Goal: Complete application form: Complete application form

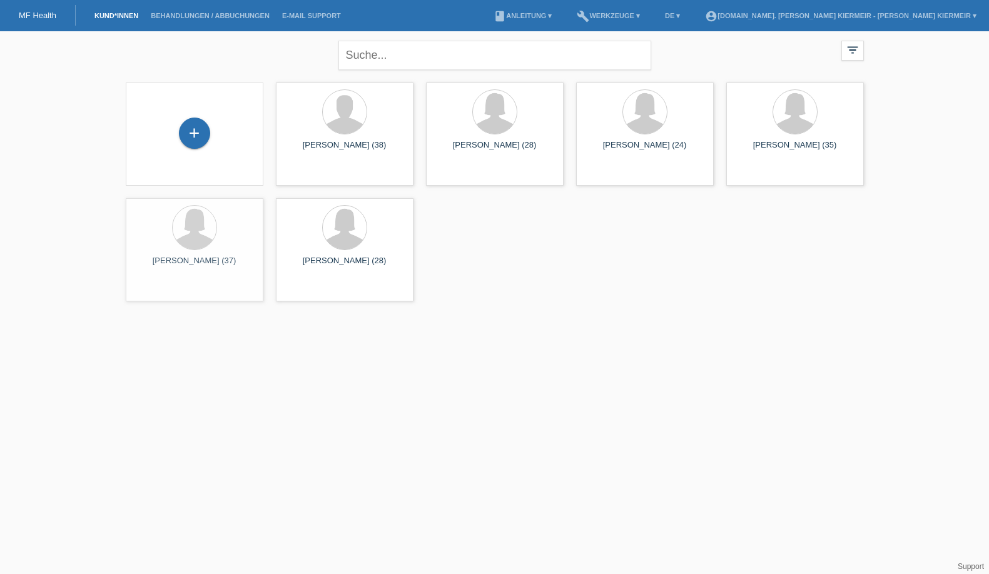
click at [166, 117] on div "+" at bounding box center [195, 134] width 138 height 103
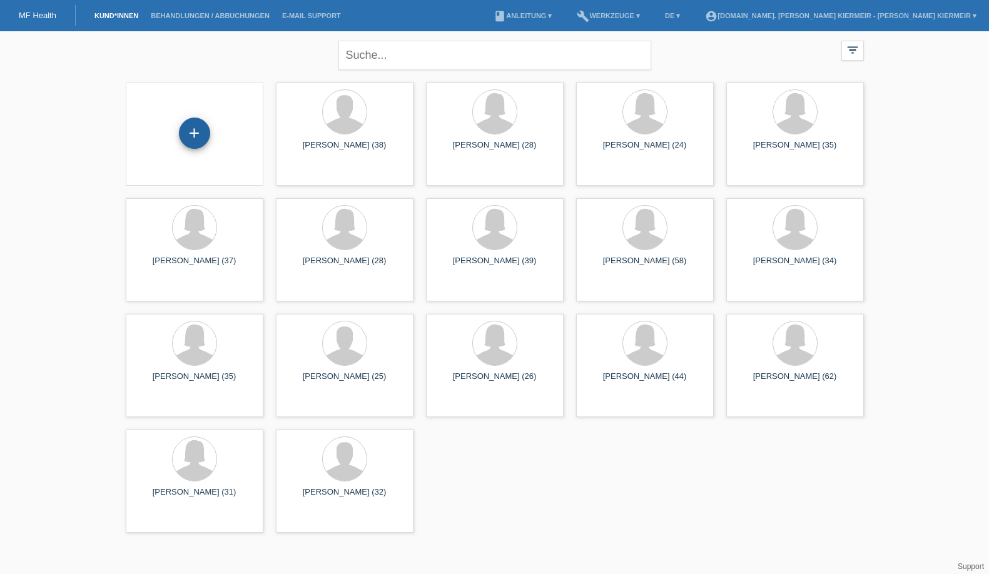
click at [198, 131] on div "+" at bounding box center [194, 133] width 31 height 31
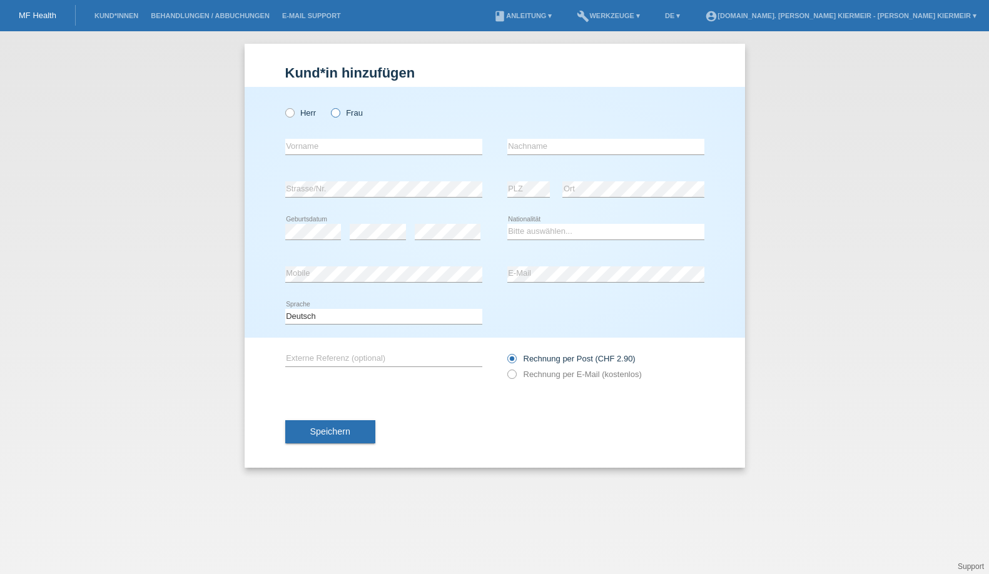
click at [329, 106] on icon at bounding box center [329, 106] width 0 height 0
click at [333, 111] on input "Frau" at bounding box center [335, 112] width 8 height 8
radio input "true"
click at [335, 152] on input "text" at bounding box center [383, 147] width 197 height 16
type input "Andrea"
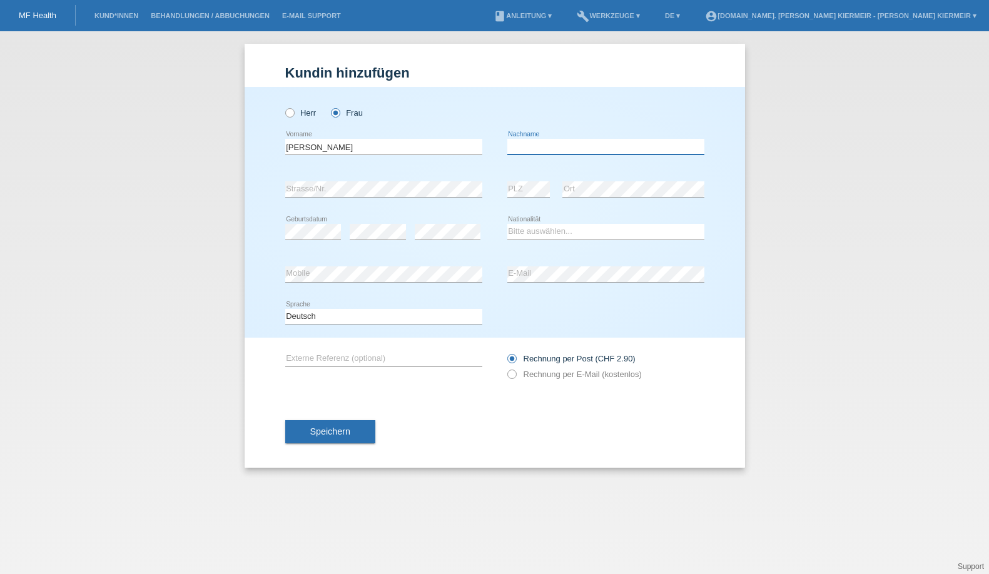
click at [555, 144] on input "text" at bounding box center [605, 147] width 197 height 16
type input "[PERSON_NAME]"
click at [370, 242] on div "error" at bounding box center [378, 232] width 56 height 43
click at [522, 226] on select "Bitte auswählen... Schweiz Deutschland Liechtenstein Österreich ------------ Af…" at bounding box center [605, 231] width 197 height 15
click at [597, 238] on select "Bitte auswählen... Schweiz Deutschland Liechtenstein Österreich ------------ Af…" at bounding box center [605, 231] width 197 height 15
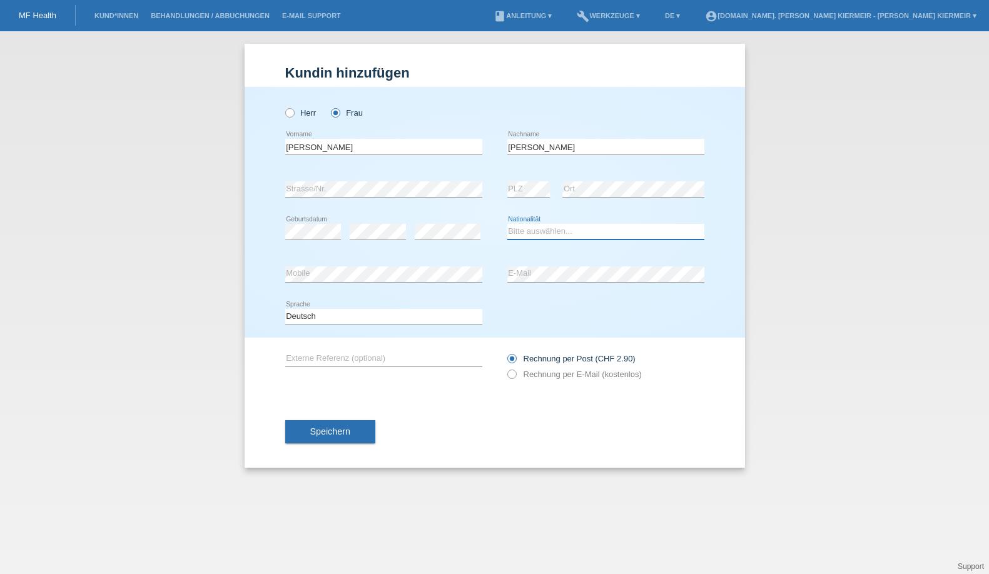
select select "CH"
click at [505, 368] on icon at bounding box center [505, 368] width 0 height 0
click at [514, 375] on input "Rechnung per E-Mail (kostenlos)" at bounding box center [511, 378] width 8 height 16
radio input "true"
click at [316, 441] on button "Speichern" at bounding box center [330, 432] width 90 height 24
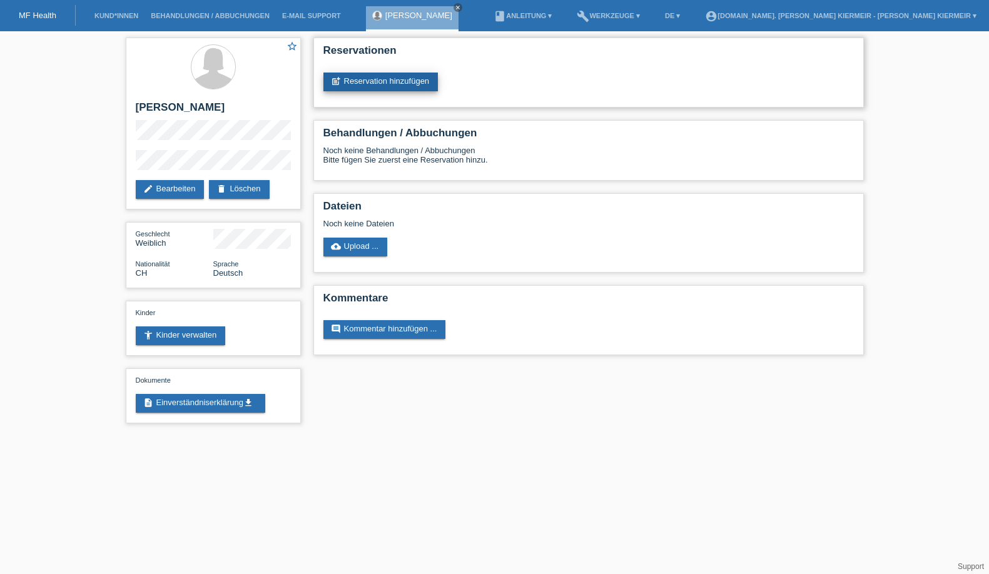
click at [394, 84] on link "post_add Reservation hinzufügen" at bounding box center [380, 82] width 115 height 19
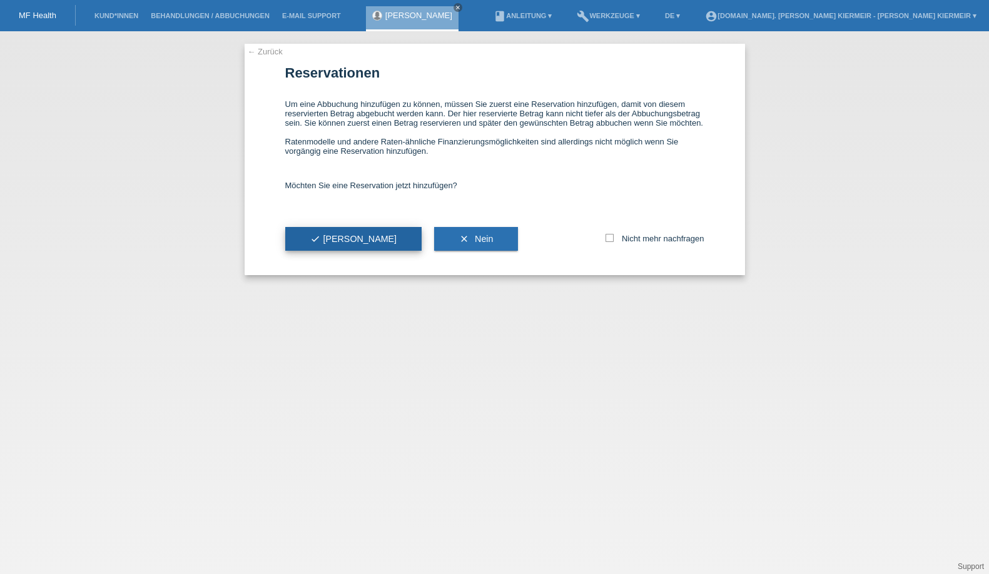
click at [332, 244] on span "check Ja" at bounding box center [353, 239] width 87 height 10
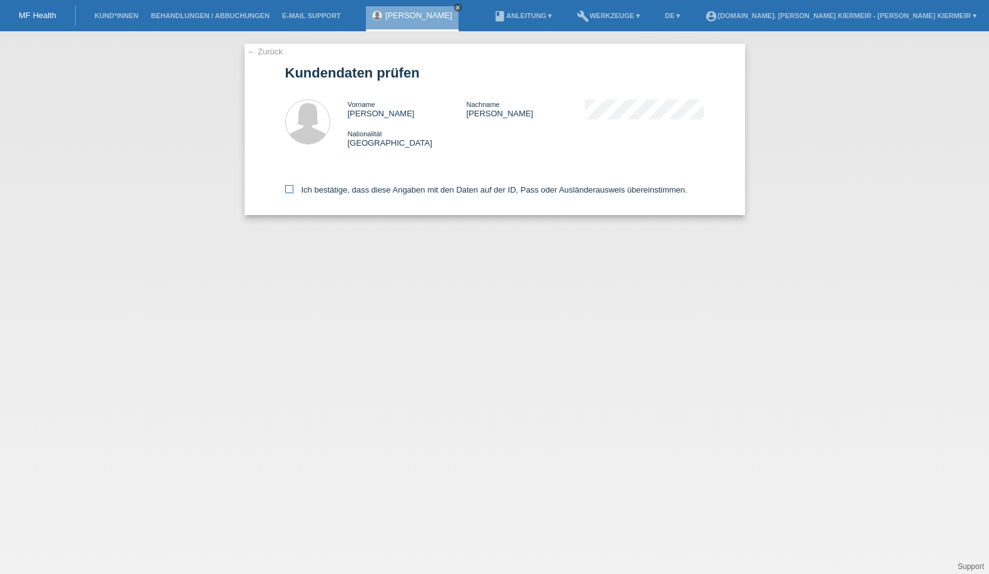
click at [288, 193] on icon at bounding box center [289, 189] width 8 height 8
click at [288, 193] on input "Ich bestätige, dass diese Angaben mit den Daten auf der ID, Pass oder Ausländer…" at bounding box center [289, 189] width 8 height 8
checkbox input "true"
